Goal: Entertainment & Leisure: Consume media (video, audio)

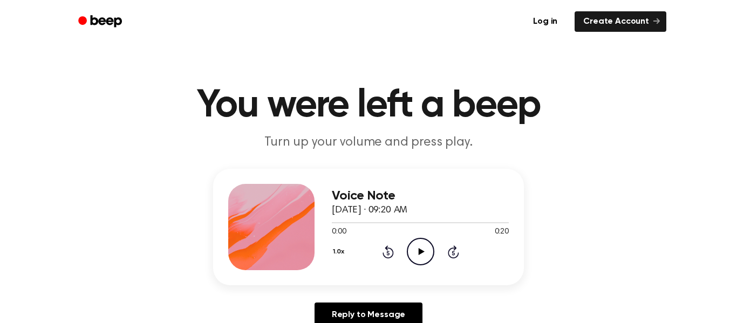
click at [429, 254] on icon "Play Audio" at bounding box center [421, 252] width 28 height 28
click at [414, 261] on icon "Pause Audio" at bounding box center [421, 252] width 28 height 28
click at [388, 253] on icon at bounding box center [387, 253] width 3 height 4
click at [427, 252] on icon "Play Audio" at bounding box center [421, 252] width 28 height 28
click at [428, 252] on icon "Pause Audio" at bounding box center [421, 252] width 28 height 28
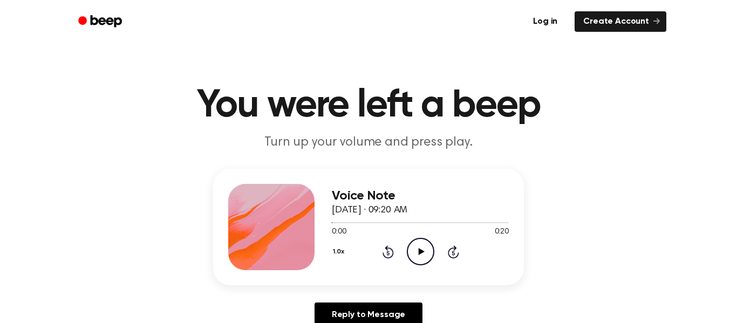
click at [388, 253] on icon at bounding box center [387, 253] width 3 height 4
click at [422, 251] on icon at bounding box center [421, 251] width 6 height 7
click at [422, 251] on icon at bounding box center [420, 251] width 5 height 7
click at [388, 253] on icon at bounding box center [387, 253] width 3 height 4
click at [417, 256] on icon "Play Audio" at bounding box center [421, 252] width 28 height 28
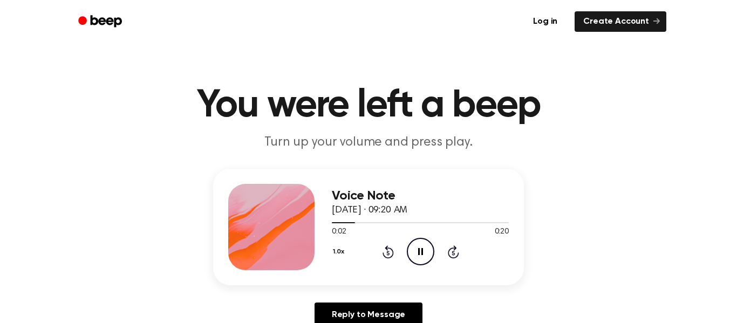
click at [429, 245] on icon "Pause Audio" at bounding box center [421, 252] width 28 height 28
click at [391, 246] on icon "Rewind 5 seconds" at bounding box center [388, 252] width 12 height 14
click at [407, 249] on circle at bounding box center [420, 251] width 26 height 26
click at [407, 248] on circle at bounding box center [420, 251] width 26 height 26
click at [390, 256] on icon "Rewind 5 seconds" at bounding box center [388, 252] width 12 height 14
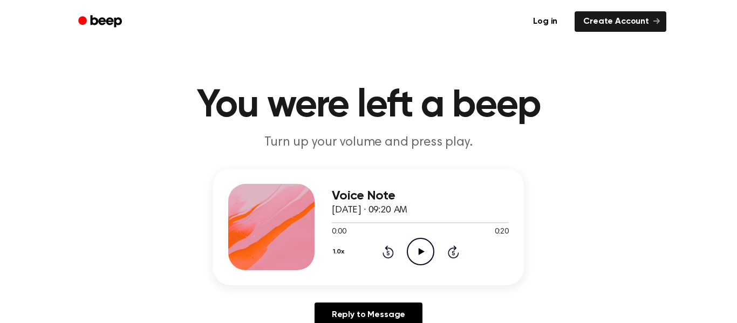
click at [417, 257] on icon "Play Audio" at bounding box center [421, 252] width 28 height 28
click at [417, 257] on icon "Pause Audio" at bounding box center [421, 252] width 28 height 28
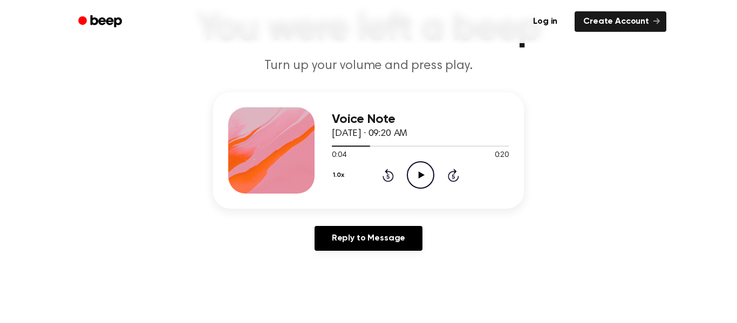
scroll to position [81, 0]
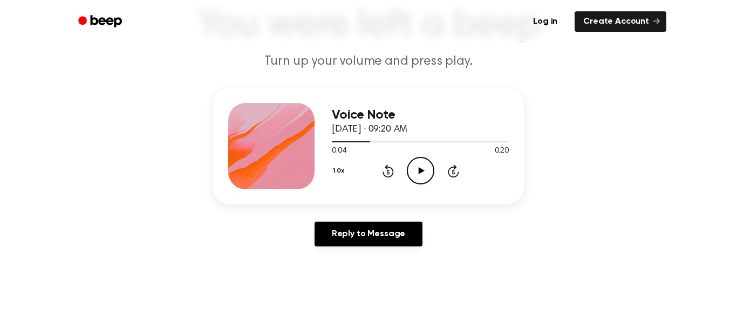
click at [381, 178] on div "1.0x Rewind 5 seconds Play Audio Skip 5 seconds" at bounding box center [420, 171] width 177 height 28
click at [388, 173] on icon "Rewind 5 seconds" at bounding box center [388, 171] width 12 height 14
click at [411, 177] on icon "Play Audio" at bounding box center [421, 171] width 28 height 28
click at [413, 181] on icon "Pause Audio" at bounding box center [421, 171] width 28 height 28
click at [413, 181] on icon "Play Audio" at bounding box center [421, 171] width 28 height 28
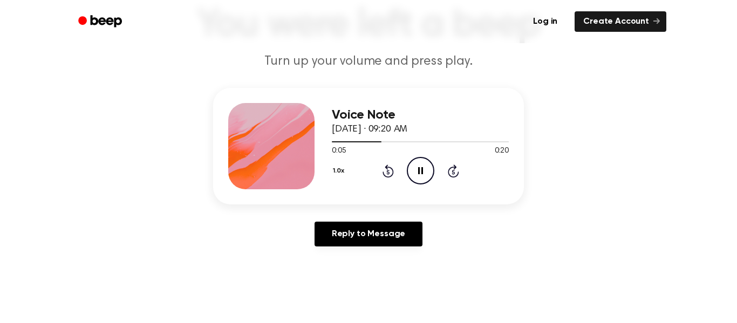
click at [413, 181] on icon "Pause Audio" at bounding box center [421, 171] width 28 height 28
click at [413, 181] on icon "Play Audio" at bounding box center [421, 171] width 28 height 28
click at [413, 181] on icon "Pause Audio" at bounding box center [421, 171] width 28 height 28
click at [413, 181] on icon "Play Audio" at bounding box center [421, 171] width 28 height 28
click at [413, 181] on icon "Pause Audio" at bounding box center [421, 171] width 28 height 28
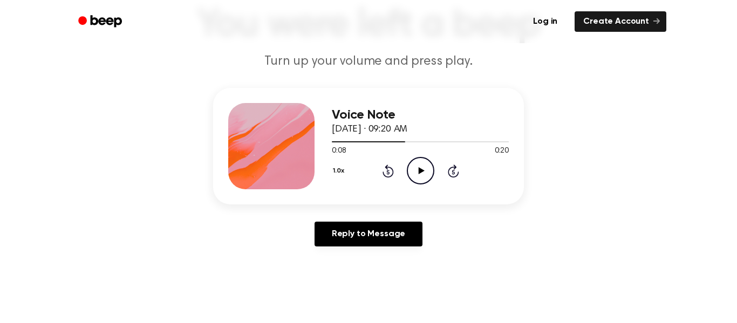
click at [392, 174] on icon at bounding box center [387, 170] width 11 height 13
click at [418, 178] on icon "Play Audio" at bounding box center [421, 171] width 28 height 28
click at [413, 181] on icon "Pause Audio" at bounding box center [421, 171] width 28 height 28
click at [413, 181] on icon "Play Audio" at bounding box center [421, 171] width 28 height 28
click at [389, 170] on icon "Rewind 5 seconds" at bounding box center [388, 171] width 12 height 14
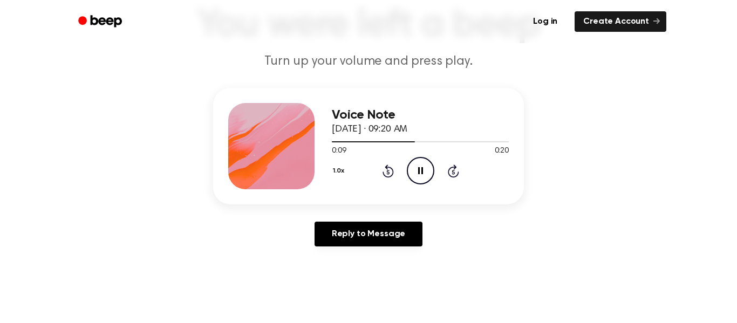
click at [424, 170] on icon "Pause Audio" at bounding box center [421, 171] width 28 height 28
click at [424, 170] on icon "Play Audio" at bounding box center [421, 171] width 28 height 28
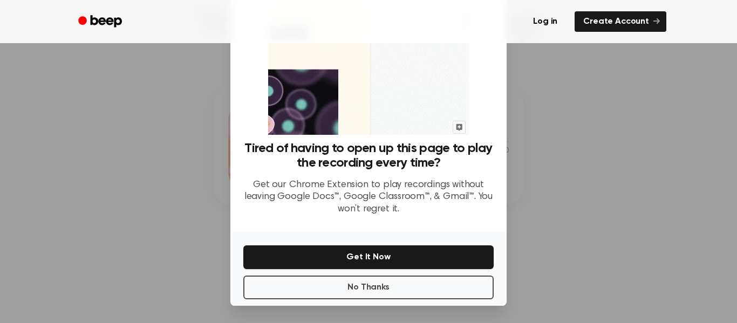
scroll to position [68, 0]
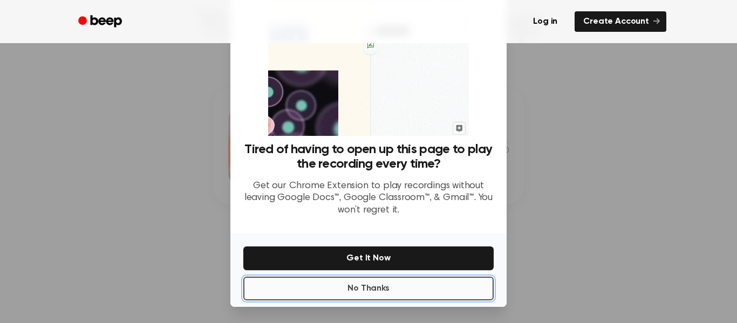
click at [321, 295] on button "No Thanks" at bounding box center [368, 289] width 250 height 24
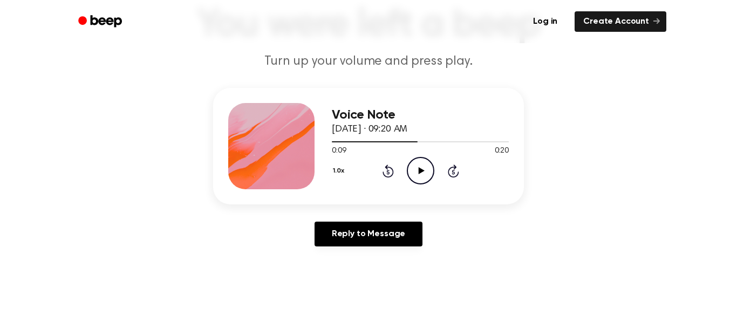
click at [397, 170] on div "1.0x Rewind 5 seconds Play Audio Skip 5 seconds" at bounding box center [420, 171] width 177 height 28
click at [391, 171] on icon "Rewind 5 seconds" at bounding box center [388, 171] width 12 height 14
click at [421, 175] on icon "Play Audio" at bounding box center [421, 171] width 28 height 28
click at [421, 175] on icon "Pause Audio" at bounding box center [421, 171] width 28 height 28
click at [394, 176] on div "1.0x Rewind 5 seconds Play Audio Skip 5 seconds" at bounding box center [420, 171] width 177 height 28
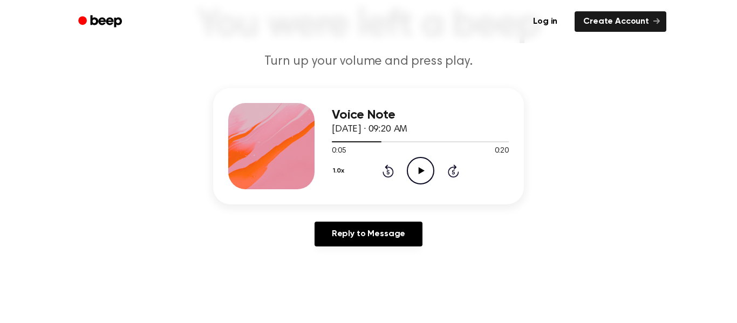
click at [391, 173] on icon at bounding box center [387, 170] width 11 height 13
click at [433, 173] on circle at bounding box center [420, 170] width 26 height 26
click at [429, 175] on icon "Pause Audio" at bounding box center [421, 171] width 28 height 28
click at [388, 176] on icon "Rewind 5 seconds" at bounding box center [388, 171] width 12 height 14
click at [416, 160] on icon "Play Audio" at bounding box center [421, 171] width 28 height 28
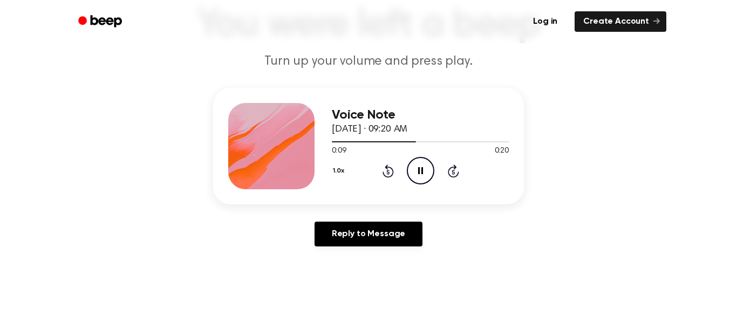
click at [417, 176] on icon "Pause Audio" at bounding box center [421, 171] width 28 height 28
click at [421, 167] on icon "Play Audio" at bounding box center [421, 171] width 28 height 28
click at [421, 181] on icon "Pause Audio" at bounding box center [421, 171] width 28 height 28
click at [388, 172] on icon at bounding box center [387, 172] width 3 height 4
click at [447, 174] on icon "Skip 5 seconds" at bounding box center [453, 171] width 12 height 14
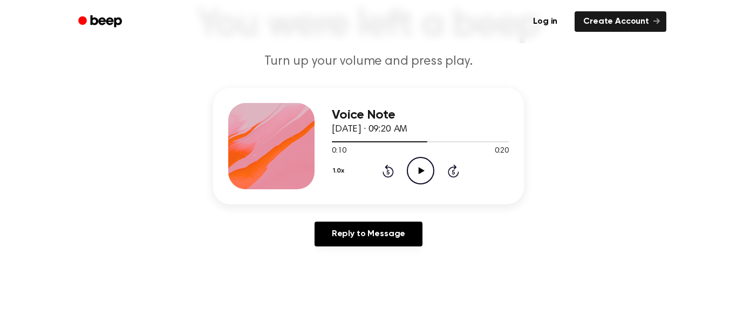
click at [388, 172] on icon at bounding box center [387, 172] width 3 height 4
click at [419, 171] on icon at bounding box center [421, 170] width 6 height 7
click at [417, 168] on icon "Pause Audio" at bounding box center [421, 171] width 28 height 28
click at [417, 173] on icon "Play Audio" at bounding box center [421, 171] width 28 height 28
click at [423, 180] on icon "Pause Audio" at bounding box center [421, 171] width 28 height 28
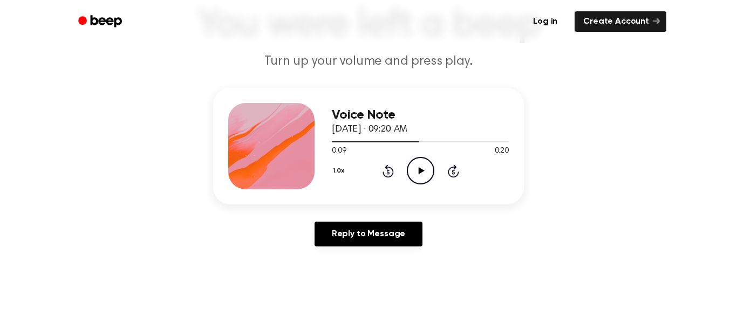
click at [421, 169] on icon at bounding box center [421, 170] width 6 height 7
click at [423, 185] on div "Voice Note [DATE] · 09:20 AM 0:10 0:20 Your browser does not support the [objec…" at bounding box center [420, 146] width 177 height 86
click at [414, 167] on icon "Pause Audio" at bounding box center [421, 171] width 28 height 28
click at [388, 172] on icon at bounding box center [387, 172] width 3 height 4
click at [416, 181] on icon "Play Audio" at bounding box center [421, 171] width 28 height 28
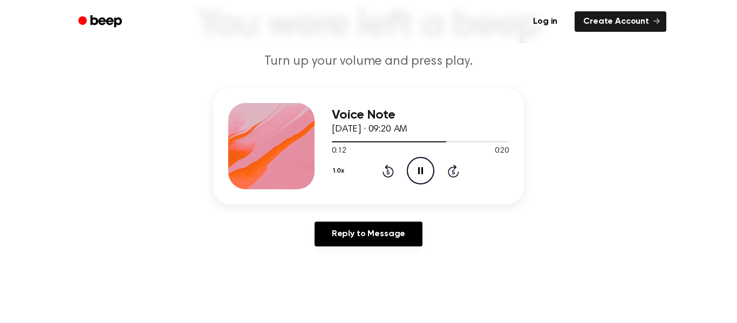
click at [424, 176] on icon "Pause Audio" at bounding box center [421, 171] width 28 height 28
click at [421, 167] on icon "Play Audio" at bounding box center [421, 171] width 28 height 28
click at [414, 176] on icon "Pause Audio" at bounding box center [421, 171] width 28 height 28
click at [382, 167] on icon "Rewind 5 seconds" at bounding box center [388, 171] width 12 height 14
click at [424, 176] on icon "Play Audio" at bounding box center [421, 171] width 28 height 28
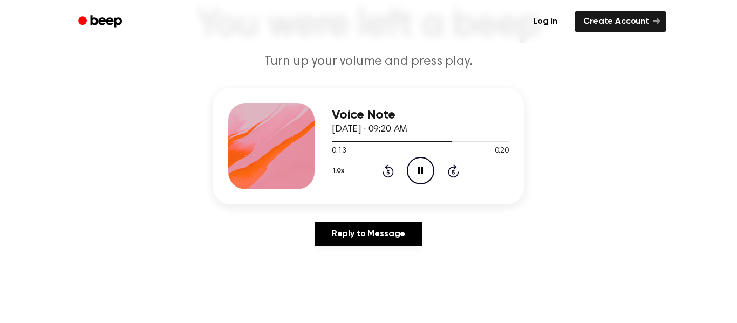
click at [418, 174] on icon at bounding box center [420, 170] width 5 height 7
click at [422, 176] on icon "Play Audio" at bounding box center [421, 171] width 28 height 28
click at [427, 178] on icon "Pause Audio" at bounding box center [421, 171] width 28 height 28
click at [388, 172] on icon at bounding box center [387, 172] width 3 height 4
click at [393, 176] on icon "Rewind 5 seconds" at bounding box center [388, 171] width 12 height 14
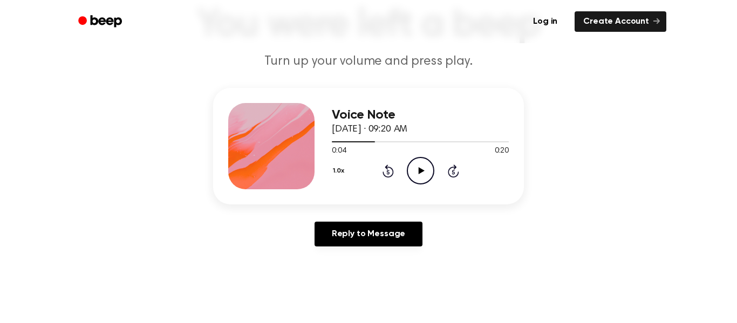
click at [453, 172] on icon at bounding box center [452, 172] width 3 height 4
click at [419, 173] on icon at bounding box center [421, 170] width 6 height 7
click at [424, 175] on icon "Pause Audio" at bounding box center [421, 171] width 28 height 28
click at [418, 180] on icon "Play Audio" at bounding box center [421, 171] width 28 height 28
click at [418, 181] on icon "Pause Audio" at bounding box center [421, 171] width 28 height 28
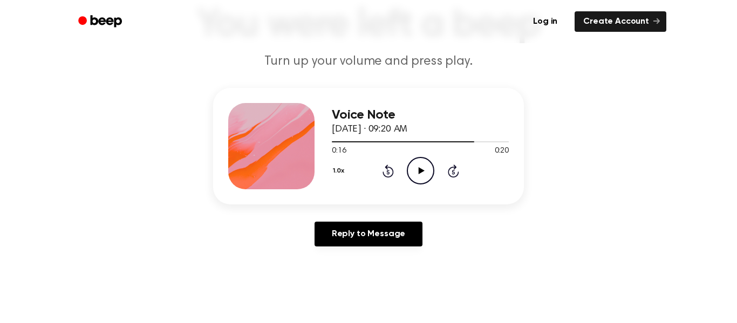
click at [386, 174] on icon "Rewind 5 seconds" at bounding box center [388, 171] width 12 height 14
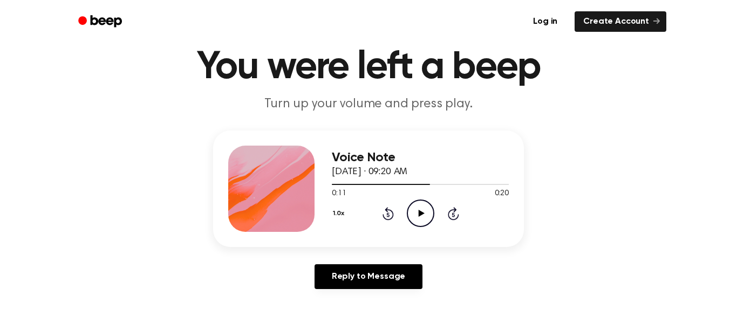
scroll to position [38, 0]
click at [416, 218] on icon "Play Audio" at bounding box center [421, 214] width 28 height 28
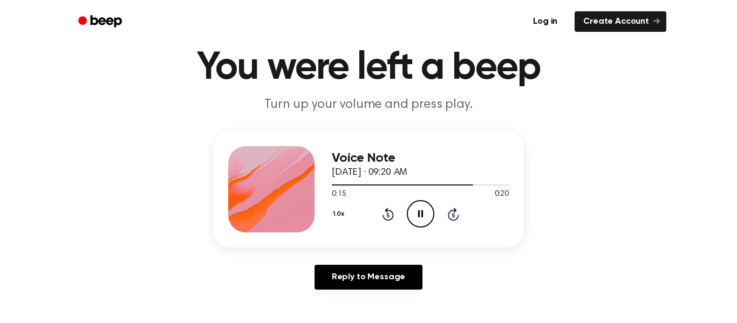
click at [420, 223] on icon "Pause Audio" at bounding box center [421, 214] width 28 height 28
click at [388, 216] on icon "Rewind 5 seconds" at bounding box center [388, 214] width 12 height 14
click at [413, 218] on icon "Play Audio" at bounding box center [421, 214] width 28 height 28
click at [388, 215] on icon at bounding box center [387, 215] width 3 height 4
click at [387, 219] on icon "Rewind 5 seconds" at bounding box center [388, 214] width 12 height 14
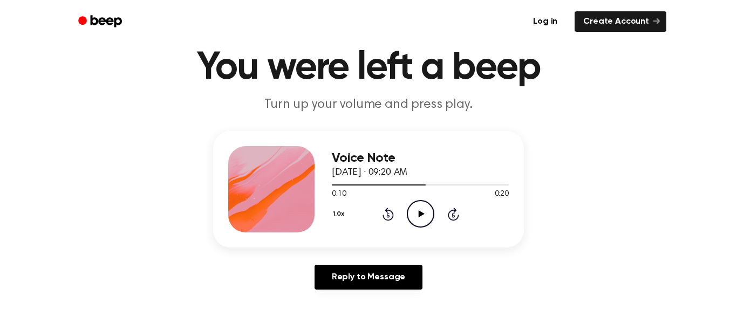
click at [418, 223] on icon "Play Audio" at bounding box center [421, 214] width 28 height 28
click at [427, 198] on div "0:20 0:20" at bounding box center [420, 194] width 177 height 11
click at [388, 219] on icon "Rewind 5 seconds" at bounding box center [388, 214] width 12 height 14
click at [410, 209] on icon "Play Audio" at bounding box center [421, 214] width 28 height 28
click at [614, 218] on div "Voice Note [DATE] · 09:20 AM 0:20 0:20 Your browser does not support the [objec…" at bounding box center [368, 214] width 711 height 167
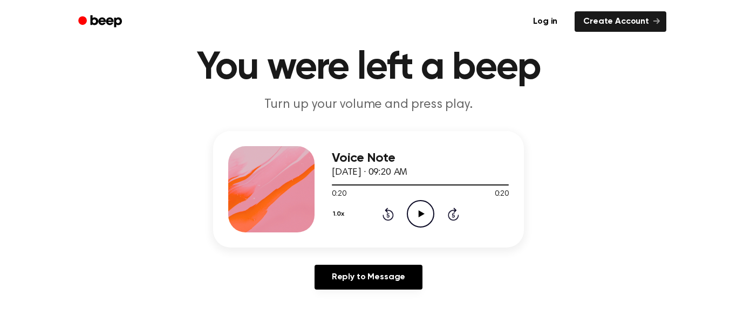
click at [699, 312] on main "You were left a beep Turn up your volume and press play. Voice Note [DATE] · 09…" at bounding box center [368, 294] width 737 height 665
click at [373, 228] on div "1.0x Rewind 5 seconds Play Audio Skip 5 seconds" at bounding box center [420, 214] width 177 height 28
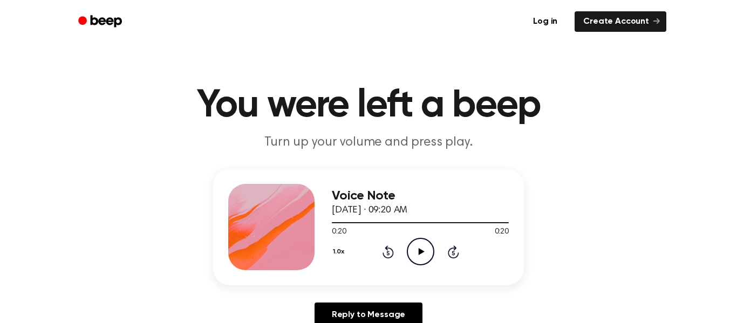
click at [389, 223] on div at bounding box center [420, 222] width 177 height 1
click at [387, 273] on div "Voice Note [DATE] · 09:20 AM 0:06 0:20 Your browser does not support the [objec…" at bounding box center [368, 227] width 311 height 116
click at [388, 257] on icon "Rewind 5 seconds" at bounding box center [388, 252] width 12 height 14
click at [388, 253] on icon "Rewind 5 seconds" at bounding box center [388, 252] width 12 height 14
click at [418, 249] on icon "Play Audio" at bounding box center [421, 252] width 28 height 28
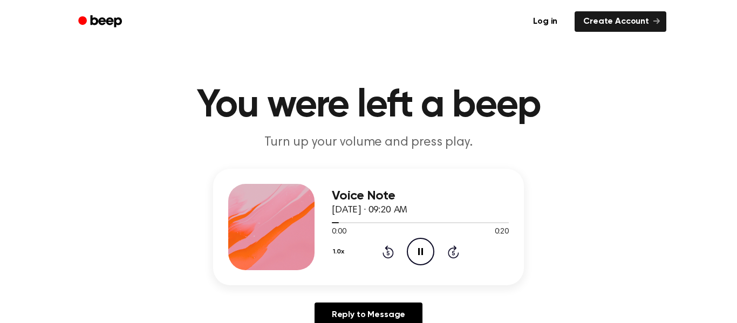
click at [421, 254] on icon at bounding box center [420, 251] width 5 height 7
click at [422, 256] on icon "Play Audio" at bounding box center [421, 252] width 28 height 28
click at [419, 245] on icon "Pause Audio" at bounding box center [421, 252] width 28 height 28
click at [427, 242] on icon "Play Audio" at bounding box center [421, 252] width 28 height 28
click at [404, 236] on div "0:03 0:20" at bounding box center [420, 231] width 177 height 11
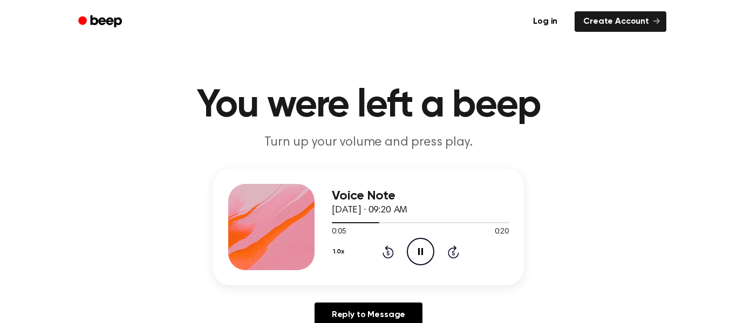
click at [421, 245] on icon "Pause Audio" at bounding box center [421, 252] width 28 height 28
click at [421, 253] on icon at bounding box center [421, 251] width 6 height 7
click at [436, 246] on div "1.0x Rewind 5 seconds Pause Audio Skip 5 seconds" at bounding box center [420, 252] width 177 height 28
click at [388, 253] on icon at bounding box center [387, 253] width 3 height 4
click at [426, 259] on icon "Play Audio" at bounding box center [421, 252] width 28 height 28
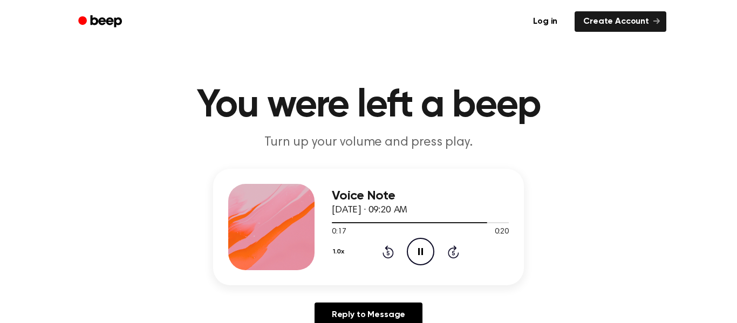
scroll to position [3, 0]
